Goal: Information Seeking & Learning: Learn about a topic

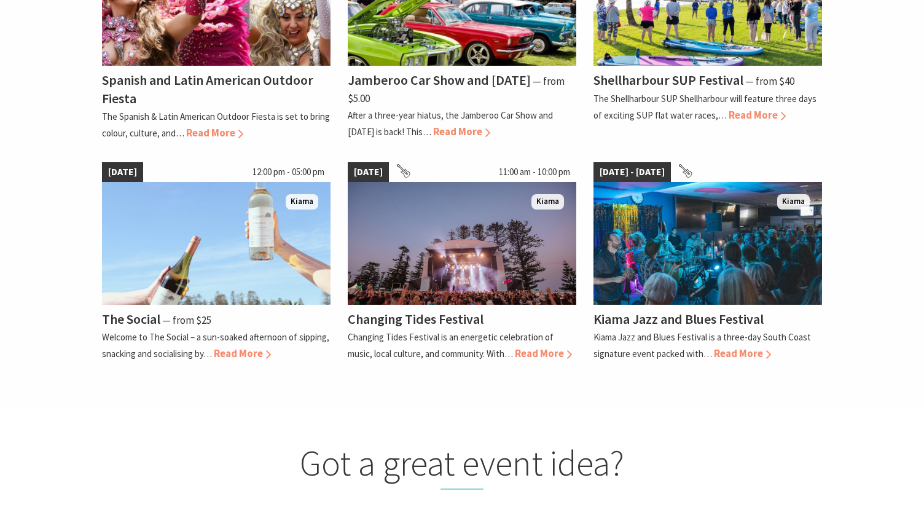
scroll to position [995, 0]
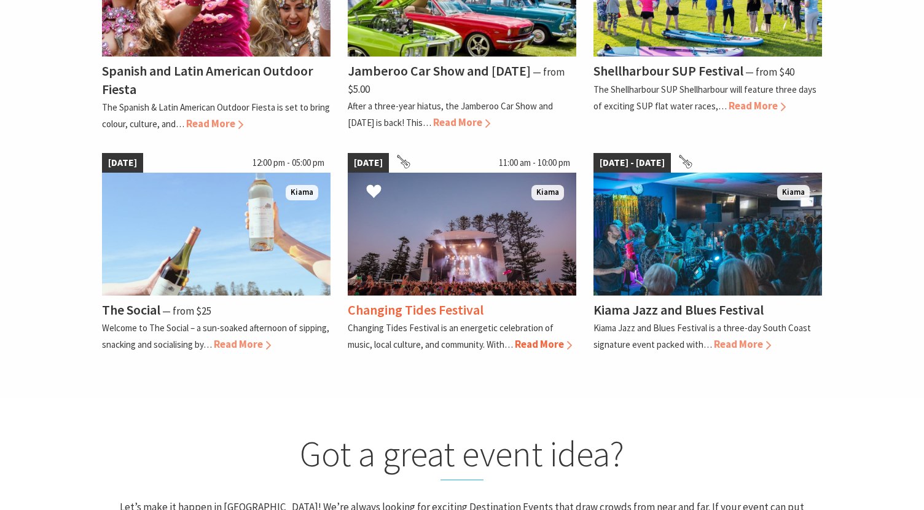
click at [541, 344] on span "Read More" at bounding box center [543, 344] width 57 height 14
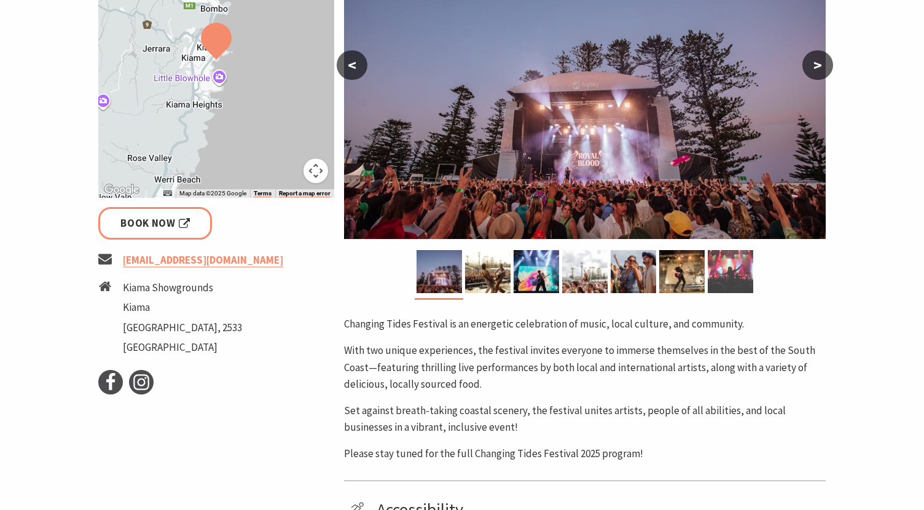
scroll to position [301, 0]
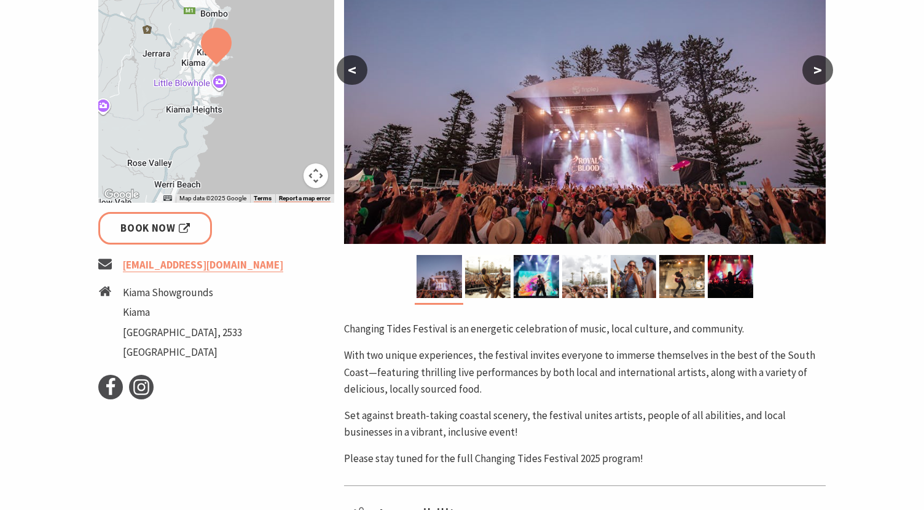
click at [819, 70] on button ">" at bounding box center [817, 69] width 31 height 29
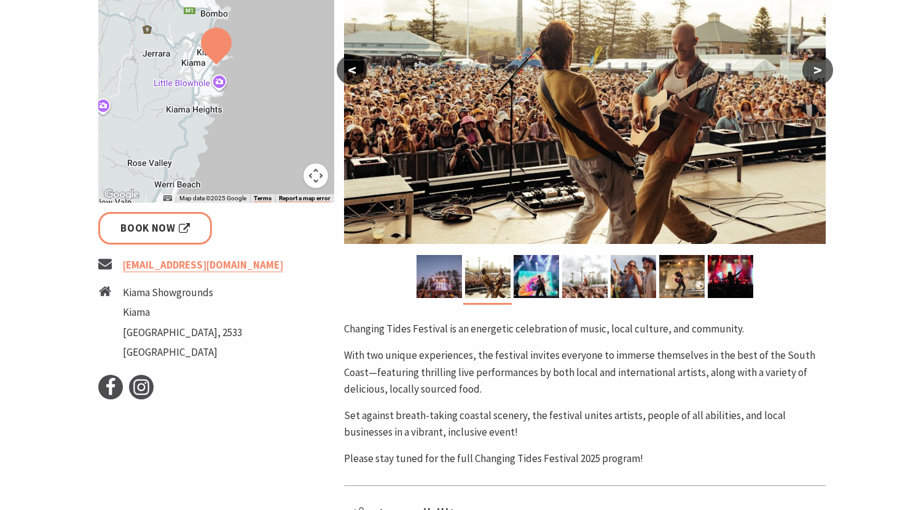
click at [819, 70] on button ">" at bounding box center [817, 69] width 31 height 29
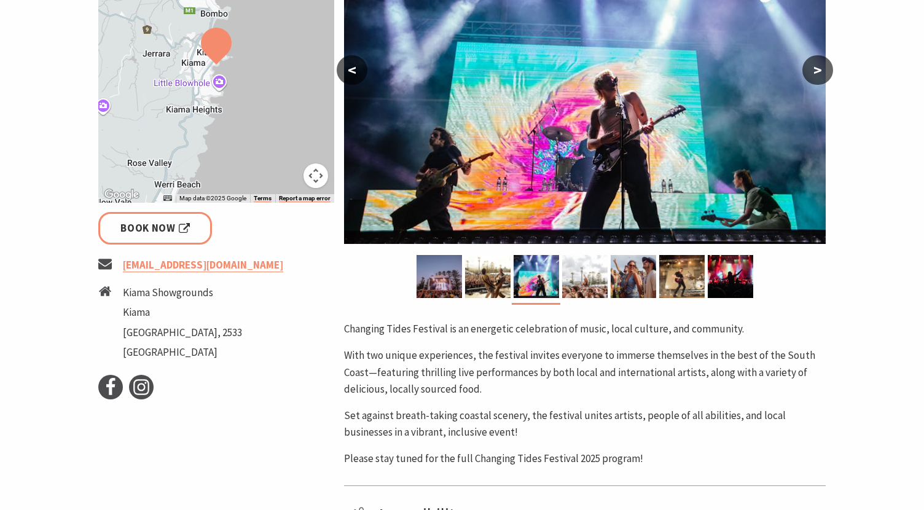
click at [819, 70] on button ">" at bounding box center [817, 69] width 31 height 29
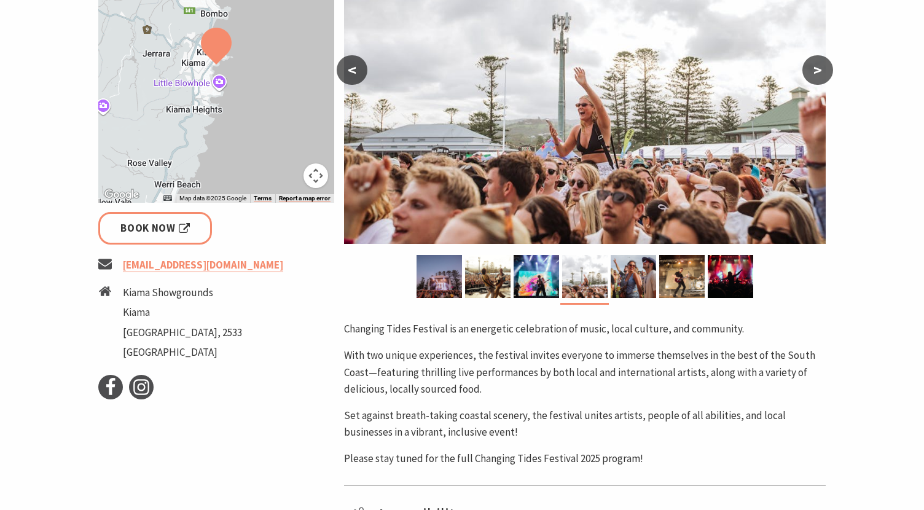
click at [819, 70] on button ">" at bounding box center [817, 69] width 31 height 29
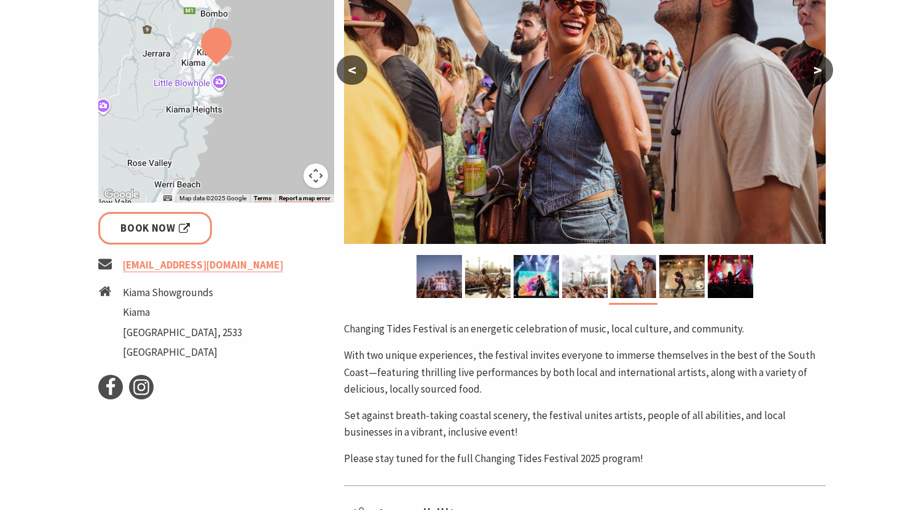
click at [819, 70] on button ">" at bounding box center [817, 69] width 31 height 29
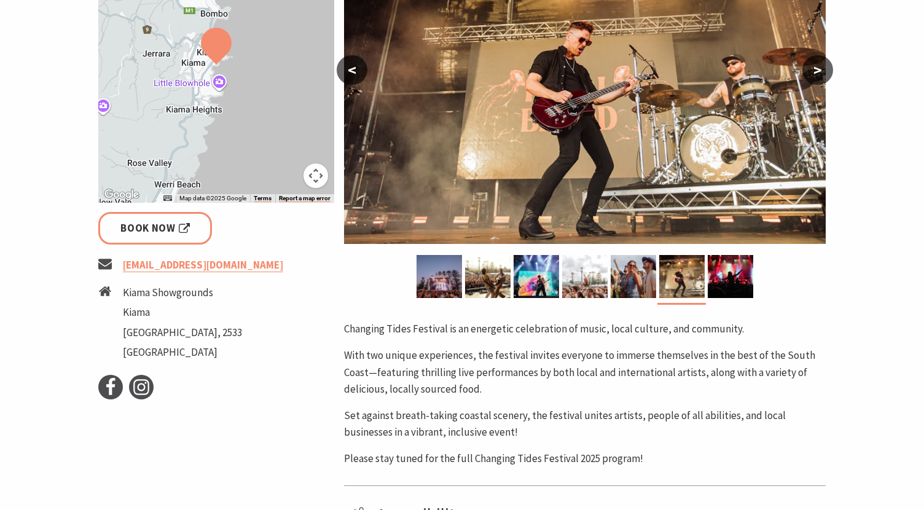
click at [819, 70] on button ">" at bounding box center [817, 69] width 31 height 29
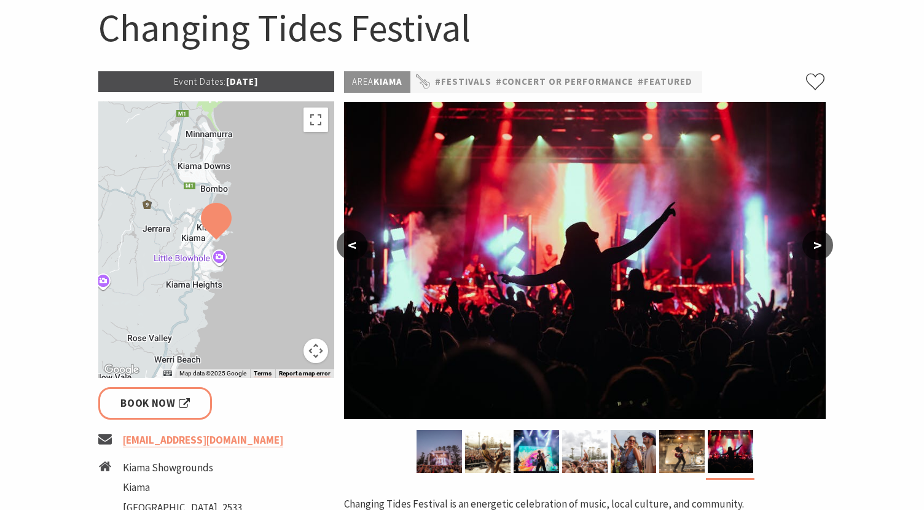
scroll to position [0, 0]
